Goal: Information Seeking & Learning: Learn about a topic

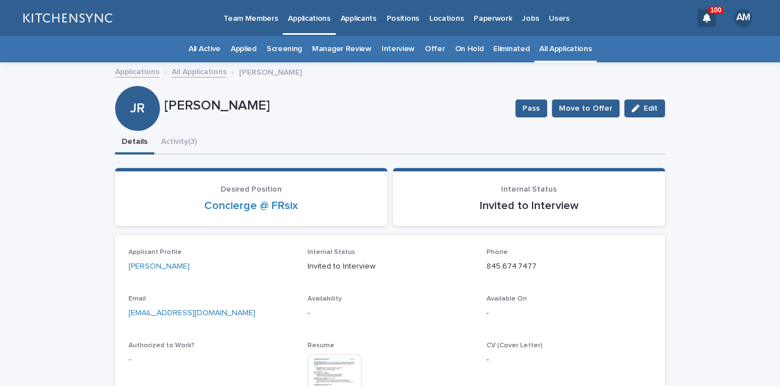
click at [552, 51] on link "All Applications" at bounding box center [566, 49] width 52 height 26
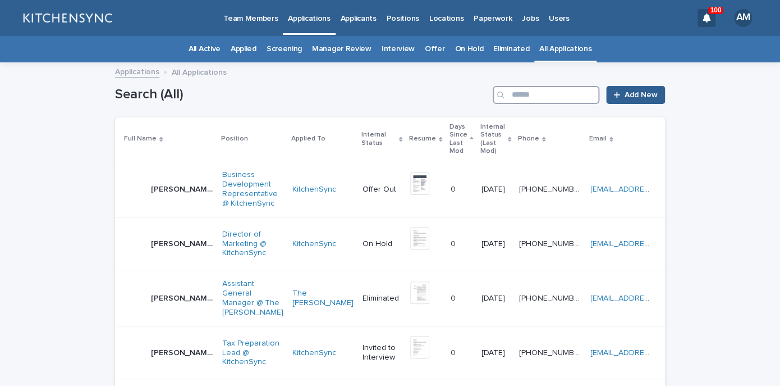
click at [526, 98] on input "Search" at bounding box center [546, 95] width 107 height 18
type input "*******"
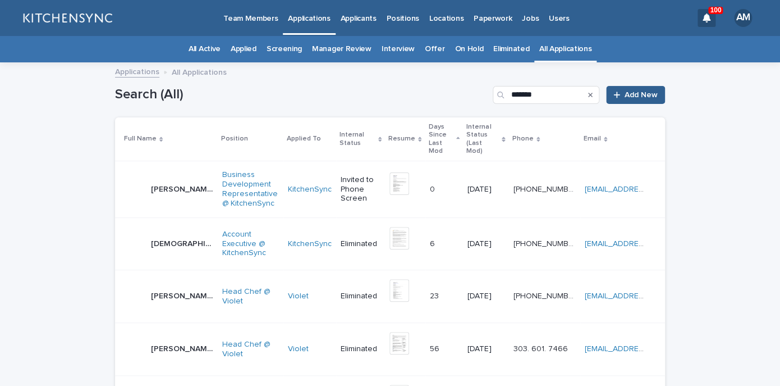
click at [172, 182] on p "[PERSON_NAME]" at bounding box center [183, 188] width 65 height 12
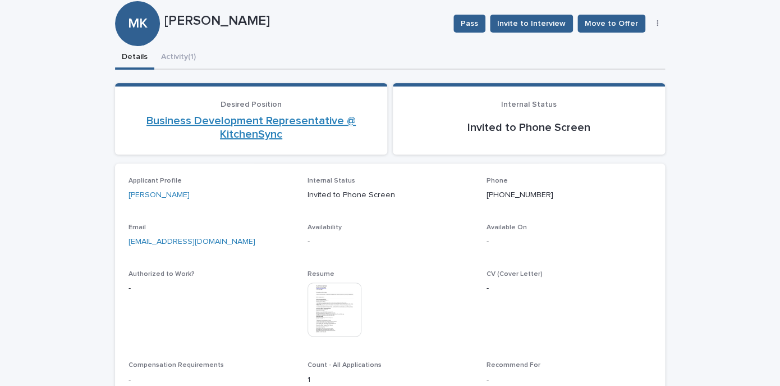
scroll to position [85, 0]
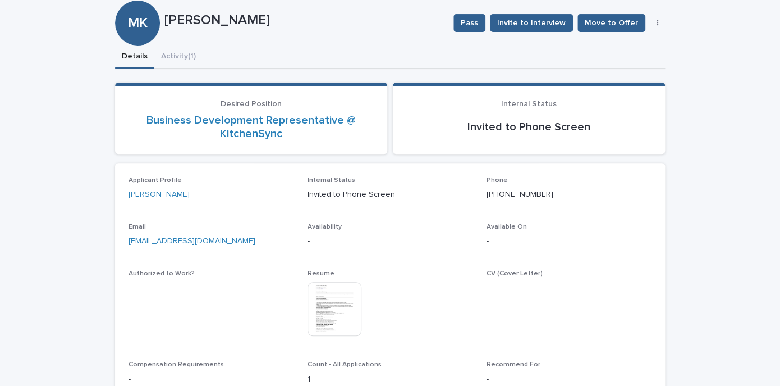
click at [327, 304] on img at bounding box center [335, 309] width 54 height 54
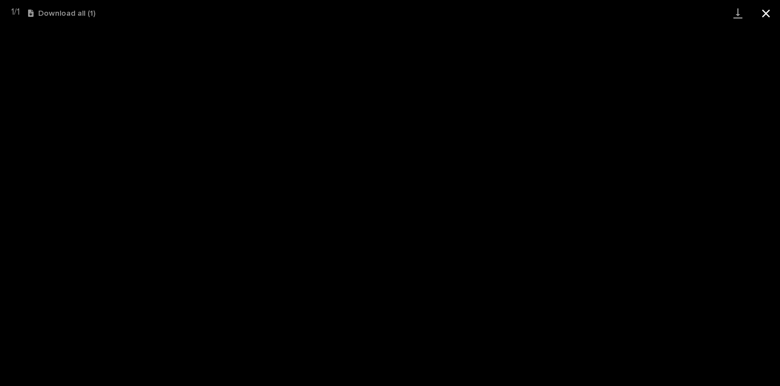
click at [769, 16] on button "Close gallery" at bounding box center [766, 13] width 28 height 26
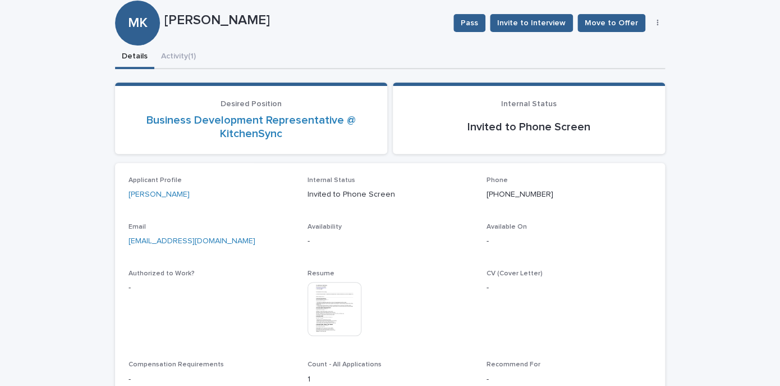
click at [189, 60] on div "Team Members Applications Applicants Positions Locations Paperwork Jobs Users 1…" at bounding box center [390, 194] width 780 height 558
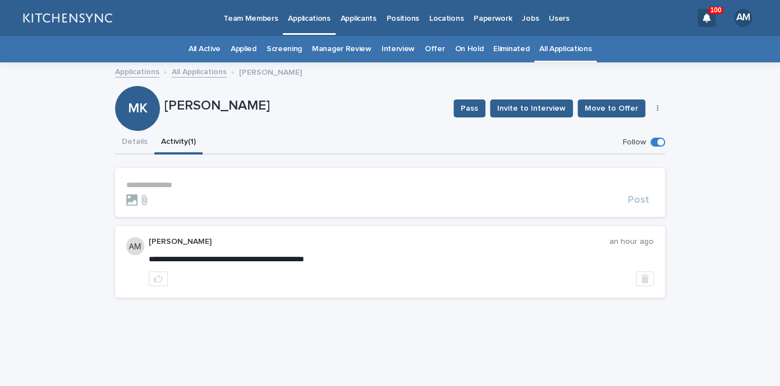
click at [172, 191] on form "**********" at bounding box center [390, 192] width 528 height 25
click at [181, 188] on p "**********" at bounding box center [390, 185] width 528 height 10
click at [218, 74] on link "All Applications" at bounding box center [199, 71] width 55 height 13
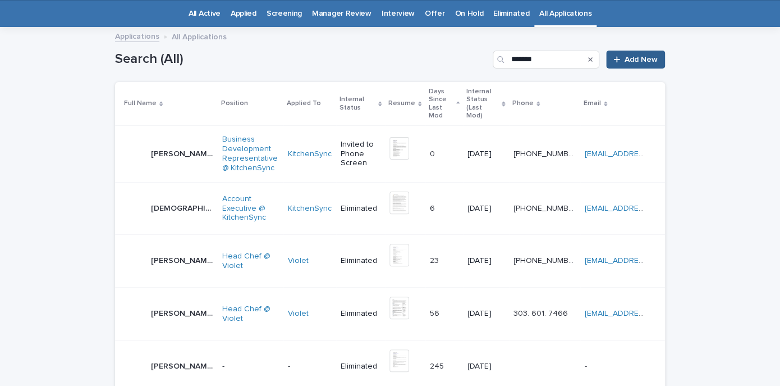
scroll to position [36, 0]
drag, startPoint x: 551, startPoint y: 62, endPoint x: 486, endPoint y: 62, distance: 64.6
click at [493, 62] on input "*******" at bounding box center [546, 59] width 107 height 18
type input "****"
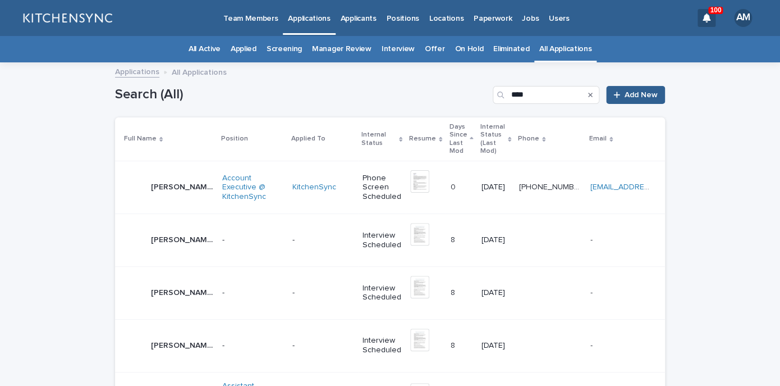
click at [167, 196] on td "[PERSON_NAME] [PERSON_NAME]" at bounding box center [166, 187] width 103 height 53
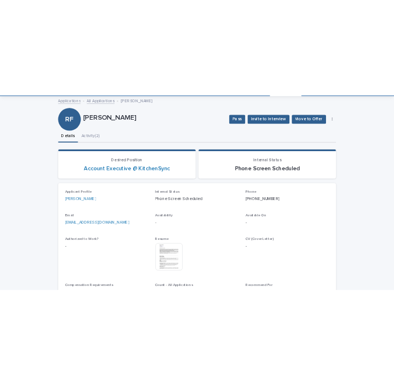
scroll to position [65, 0]
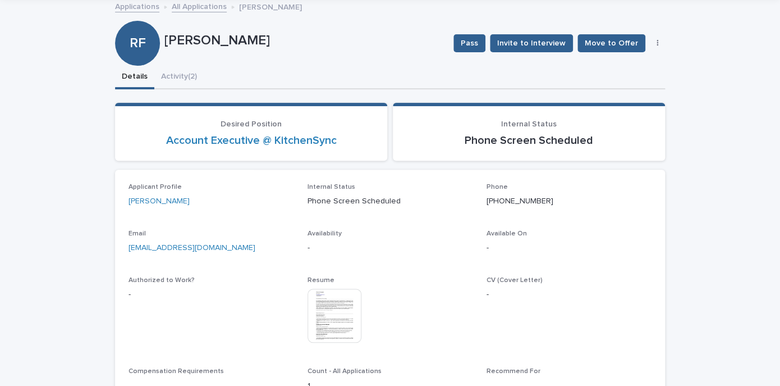
click at [335, 325] on img at bounding box center [335, 316] width 54 height 54
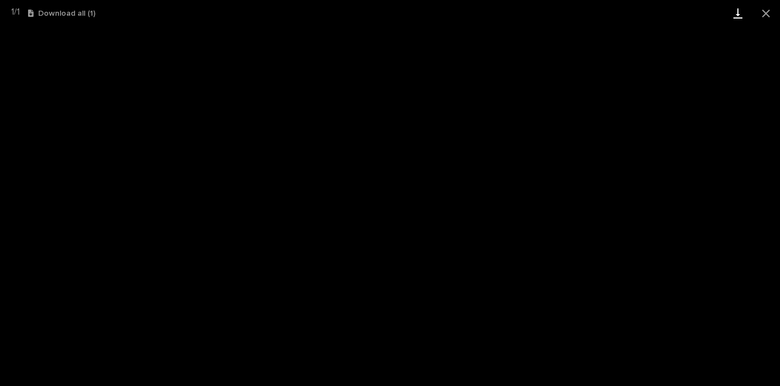
click at [745, 15] on link "Download" at bounding box center [738, 13] width 28 height 26
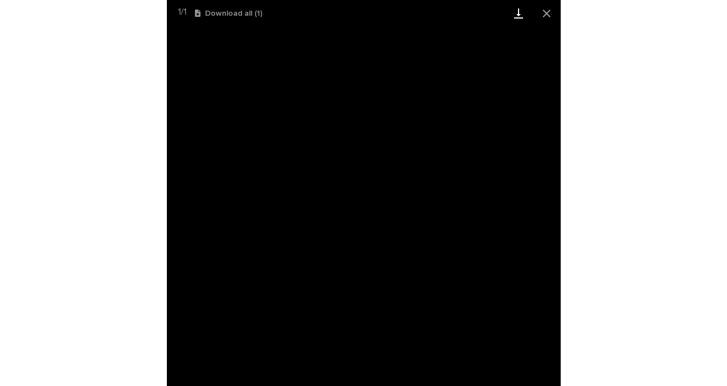
scroll to position [43, 0]
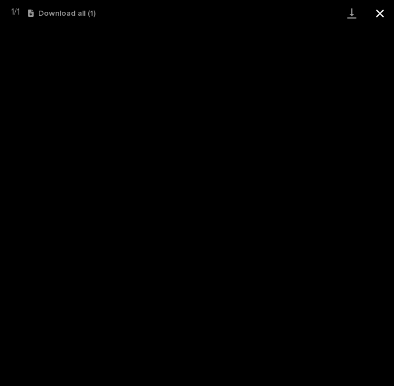
click at [376, 12] on button "Close gallery" at bounding box center [380, 13] width 28 height 26
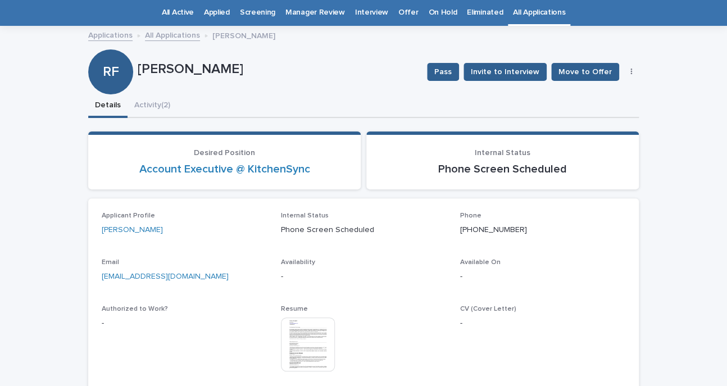
scroll to position [36, 0]
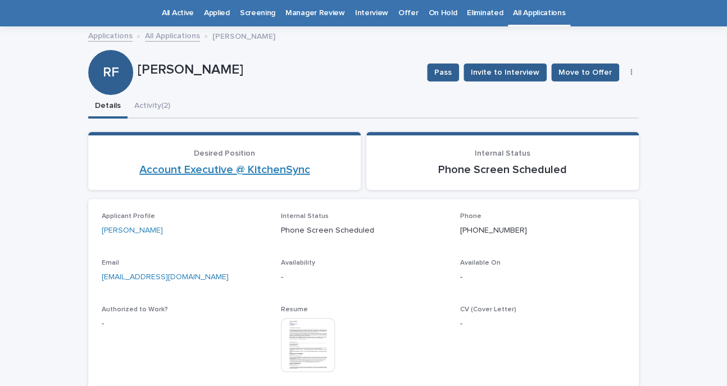
click at [254, 171] on link "Account Executive @ KitchenSync" at bounding box center [224, 169] width 171 height 13
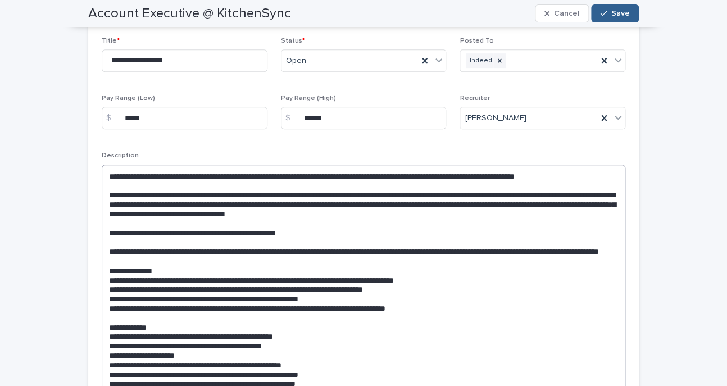
scroll to position [255, 0]
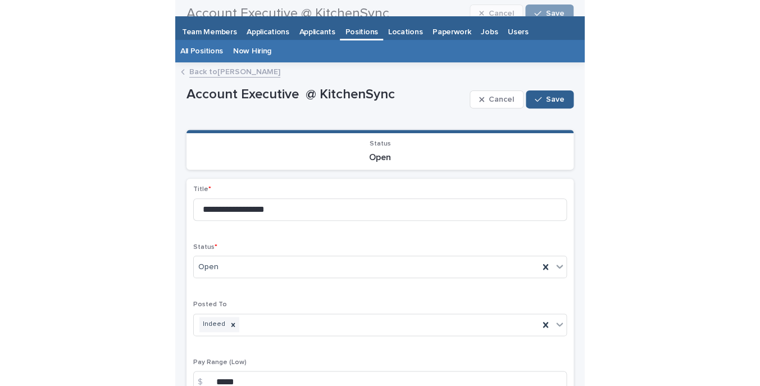
scroll to position [0, 0]
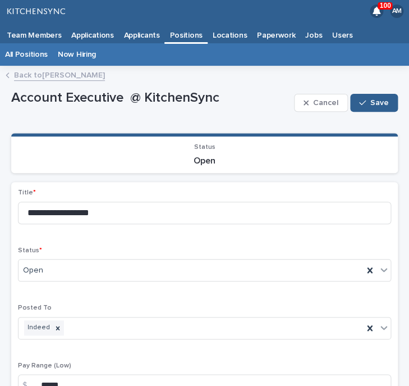
drag, startPoint x: 408, startPoint y: 162, endPoint x: 524, endPoint y: 160, distance: 116.3
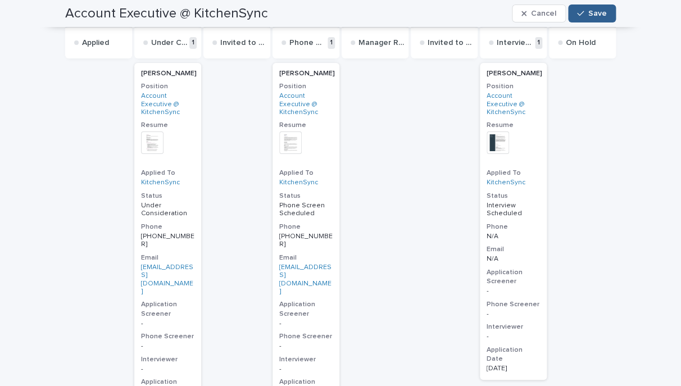
scroll to position [1199, 0]
click at [321, 78] on div "[PERSON_NAME]" at bounding box center [305, 75] width 53 height 8
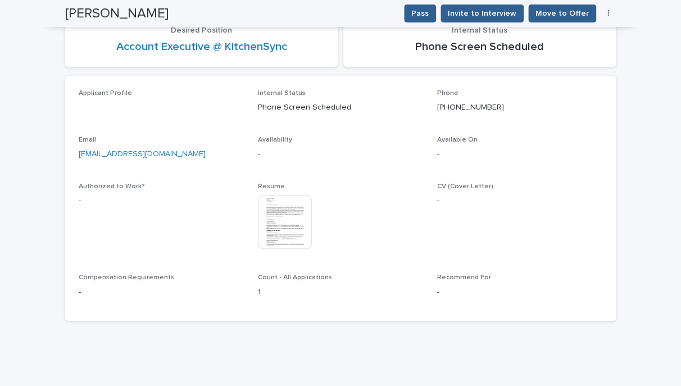
scroll to position [159, 0]
